Goal: Check status

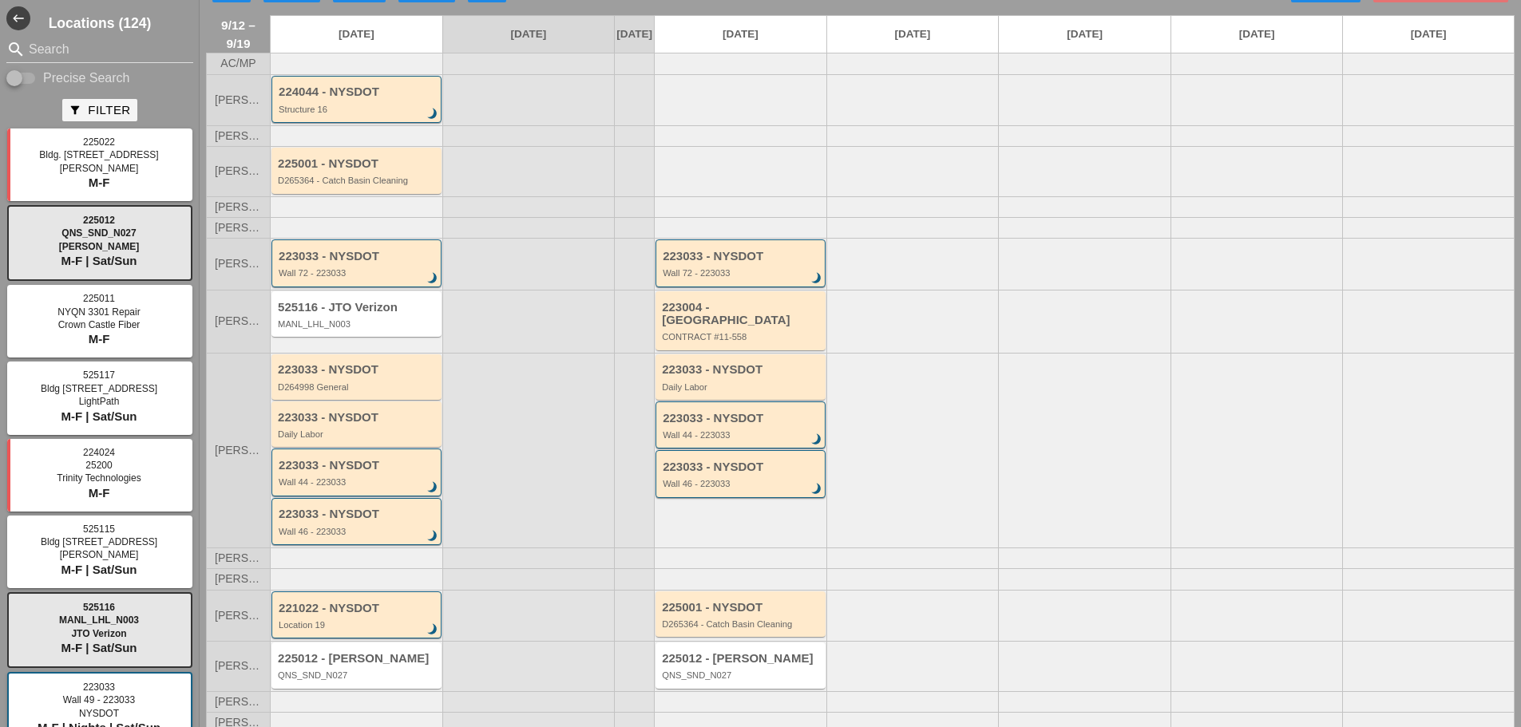
scroll to position [50, 0]
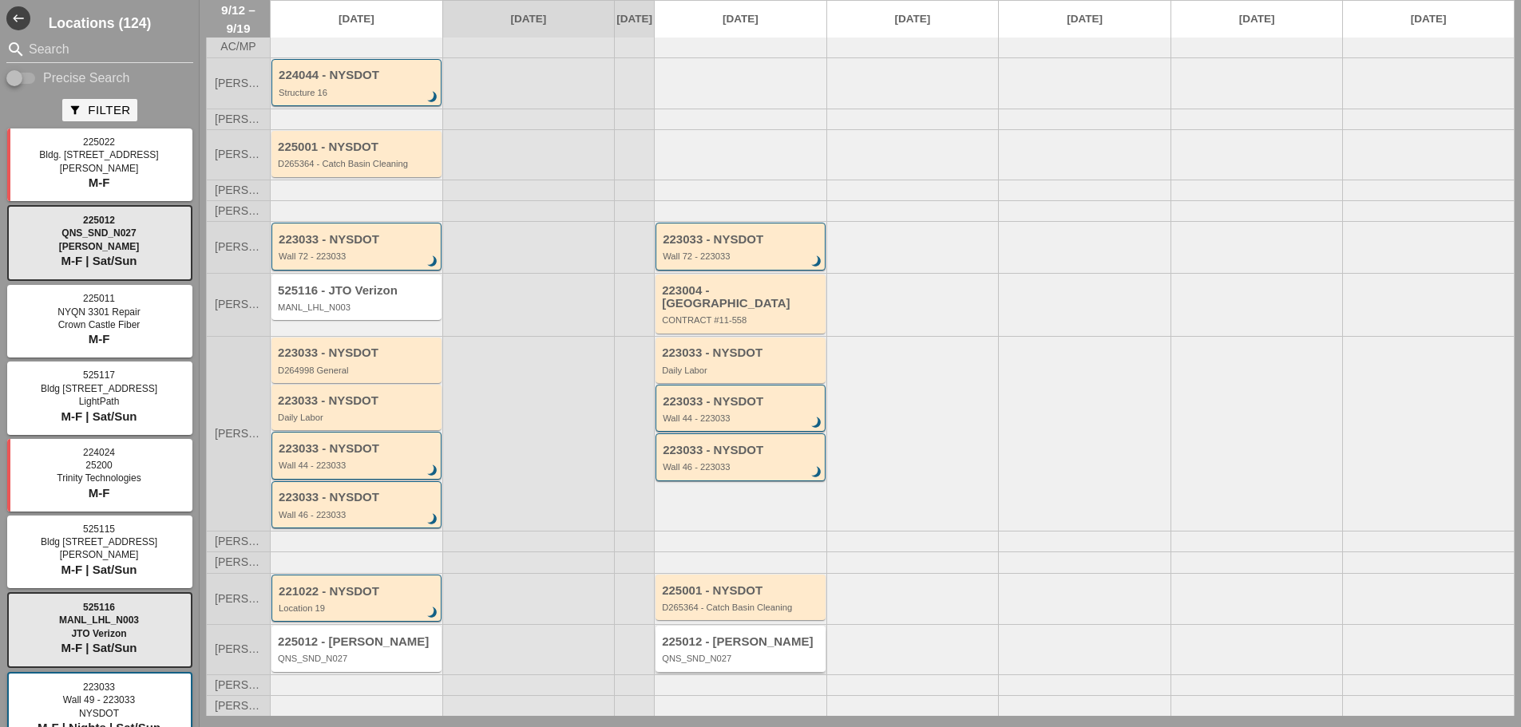
click at [766, 660] on div "QNS_SND_N027" at bounding box center [742, 659] width 160 height 10
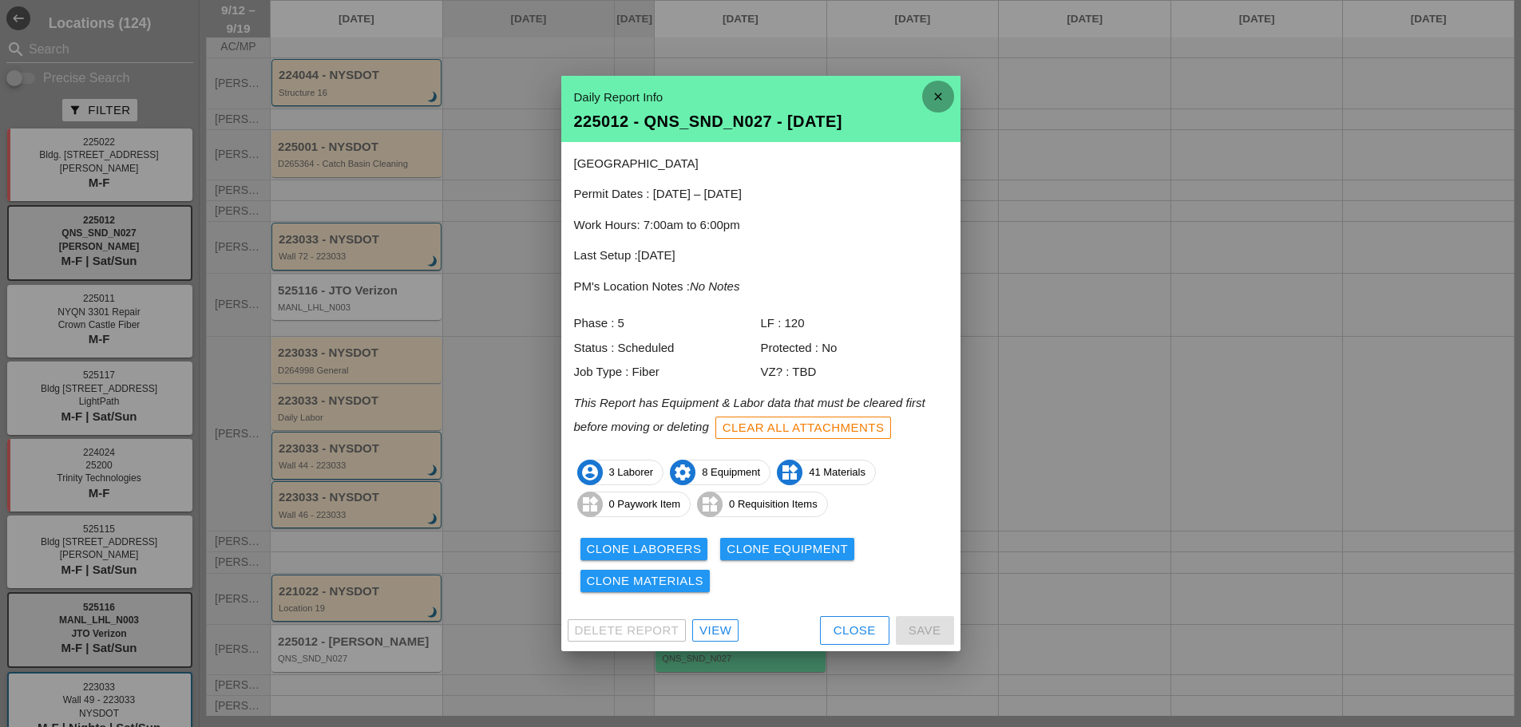
click at [933, 107] on icon "close" at bounding box center [938, 97] width 32 height 32
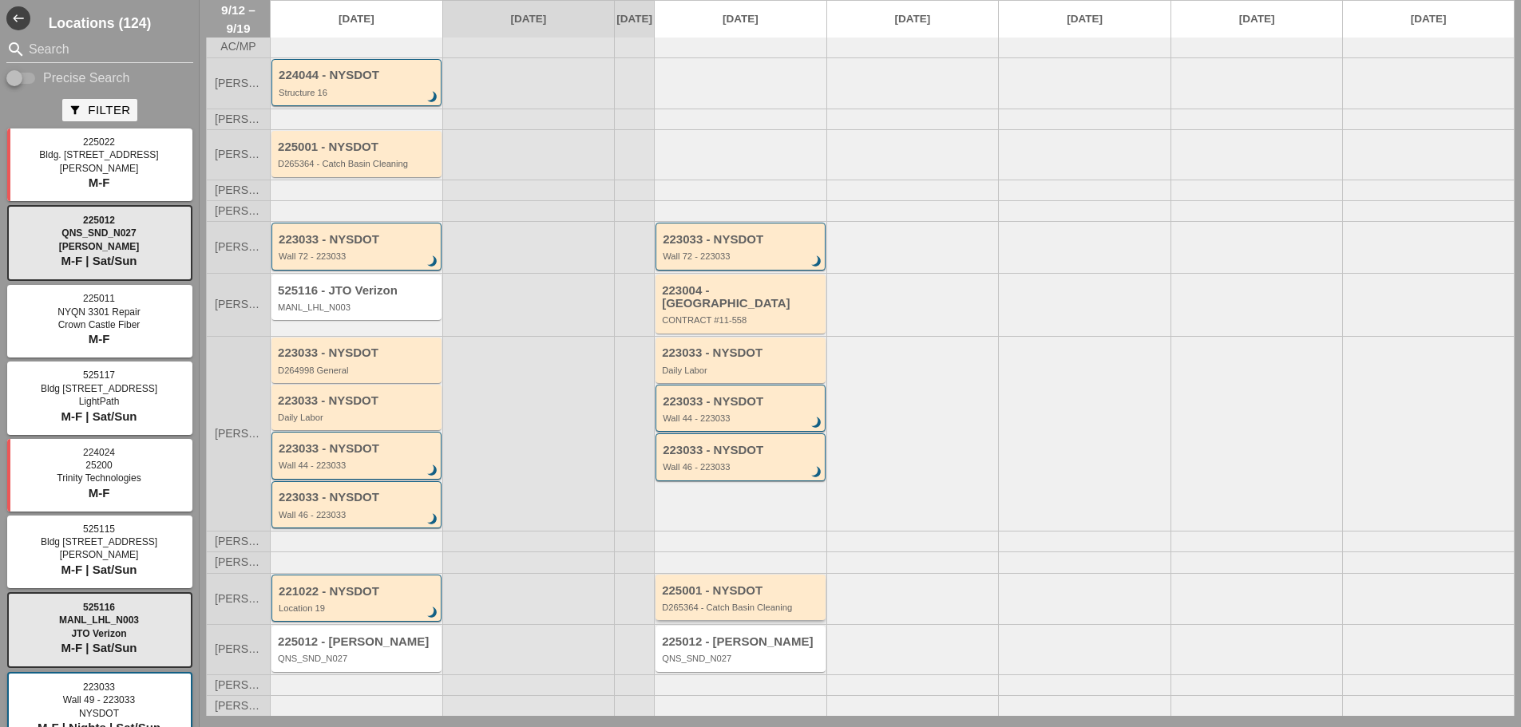
click at [777, 608] on div "D265364 - Catch Basin Cleaning" at bounding box center [742, 608] width 160 height 10
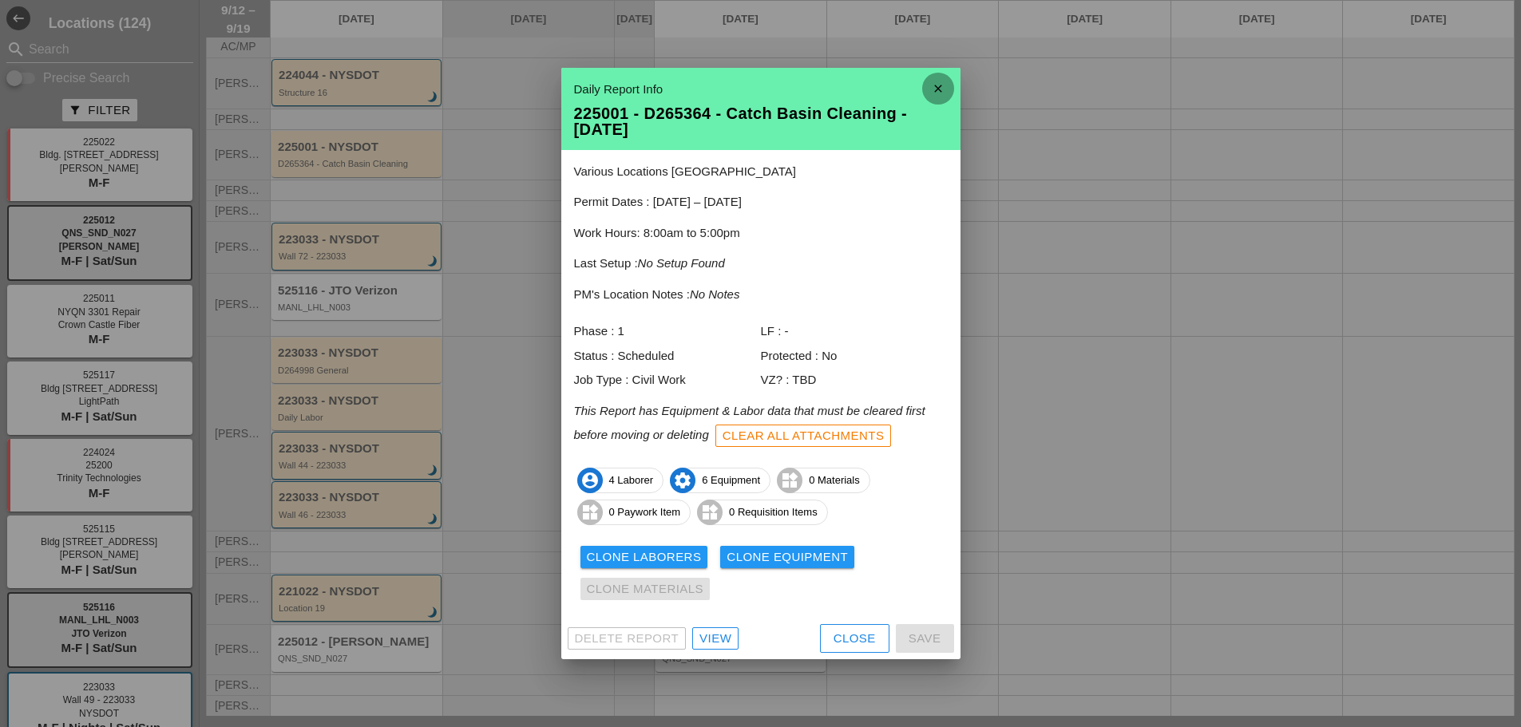
click at [932, 85] on icon "close" at bounding box center [938, 89] width 32 height 32
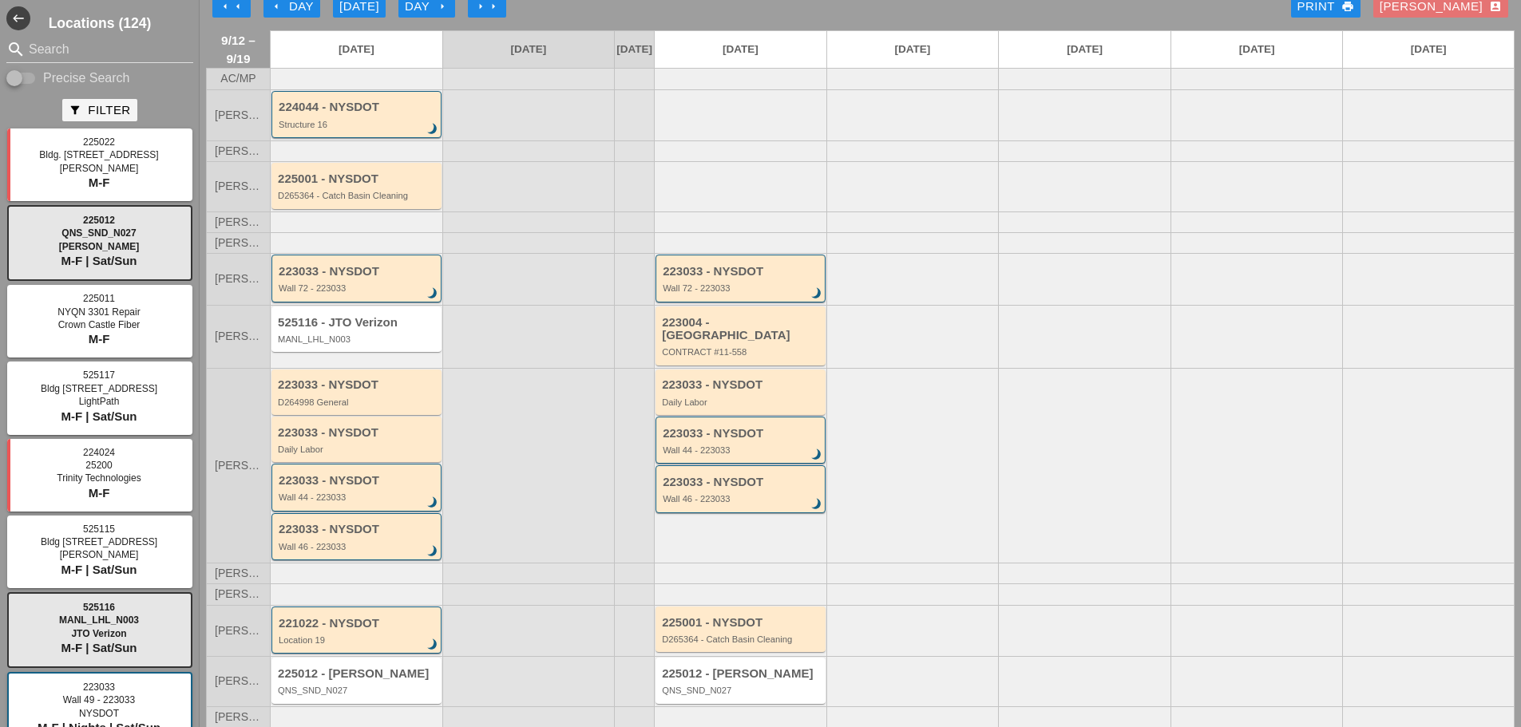
scroll to position [0, 0]
